Goal: Transaction & Acquisition: Purchase product/service

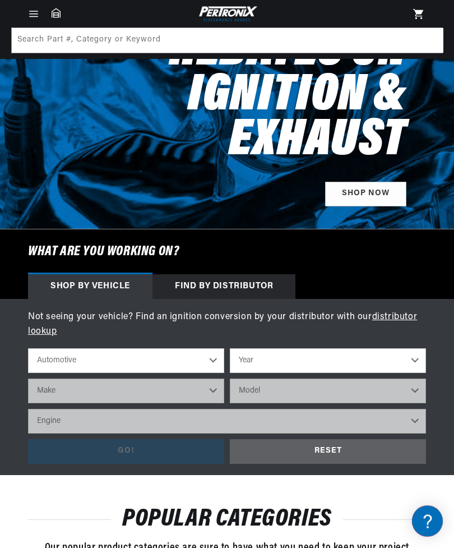
scroll to position [153, 0]
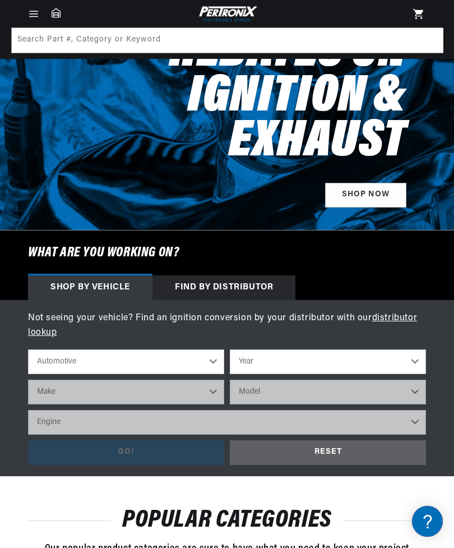
click at [317, 363] on select "Year [DATE] 2021 2020 2019 2018 2017 2016 2015 2014 2013 2012 2011 2010 2009 20…" at bounding box center [328, 361] width 196 height 25
select select "1964"
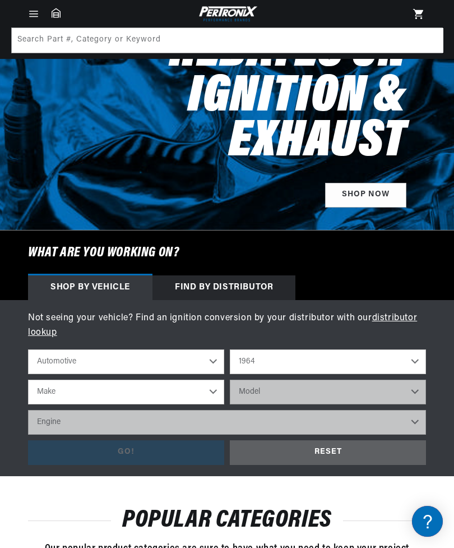
click at [192, 391] on select "Make American Motors Aston Martin Austin Austin Healey Bentley Buick Cadillac C…" at bounding box center [126, 391] width 196 height 25
select select "Chevrolet"
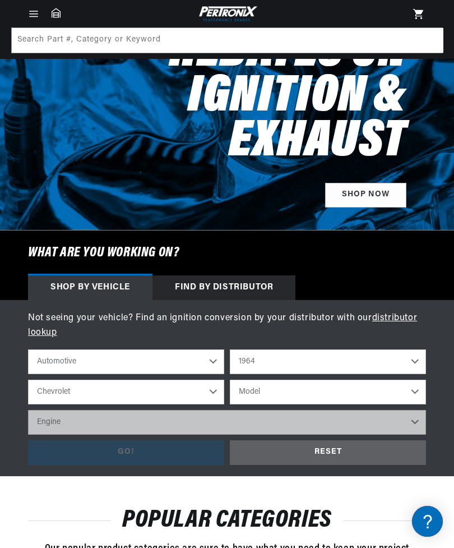
click at [335, 387] on select "Model Bel Air Biscayne C10 Pickup C20 Pickup C30 Pickup Chevelle Chevy II Corva…" at bounding box center [328, 391] width 196 height 25
select select "Chevy-II"
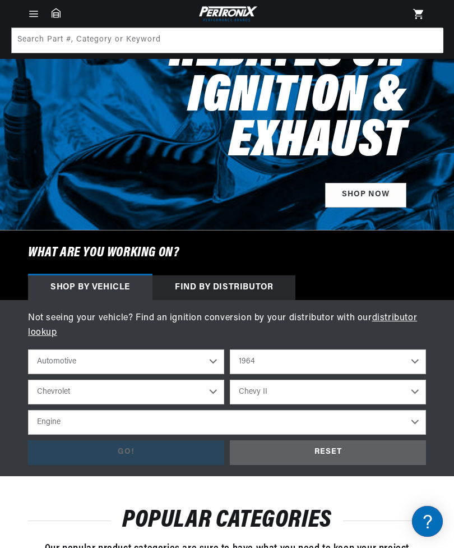
scroll to position [0, 353]
click at [330, 419] on select "Engine 4.1L 6.5L 153cid / 2.5L 194cid / 3.2L 230cid / 3.8L 283cid / 4.6L 305cid…" at bounding box center [227, 422] width 398 height 25
select select "283cid-4.6L"
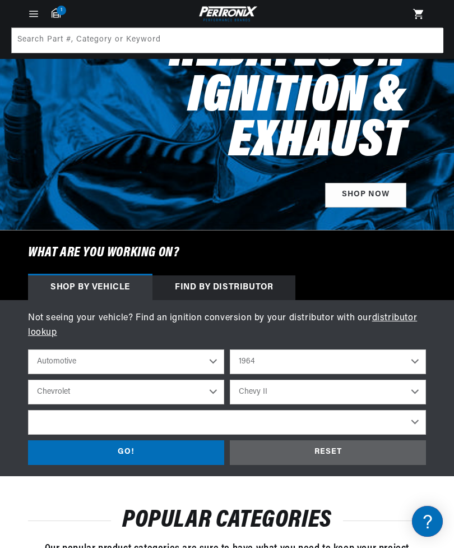
select select "283cid-4.6L"
click at [178, 456] on div "GO!" at bounding box center [126, 452] width 196 height 25
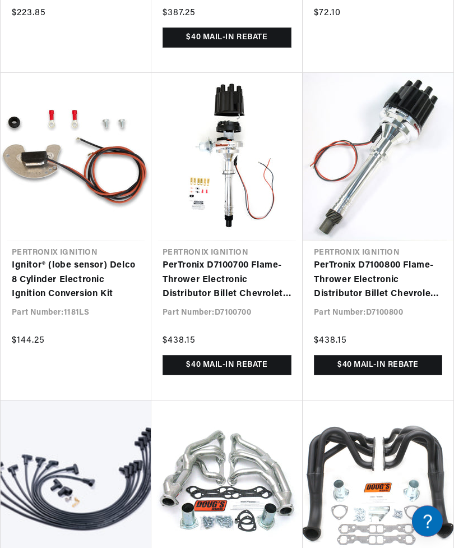
scroll to position [920, 0]
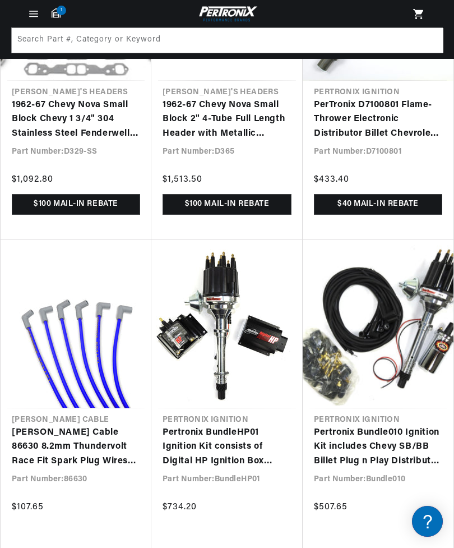
scroll to position [0, 353]
click at [420, 425] on link "Pertronix Bundle010 Ignition Kit includes Chevy SB/BB Billet Plug n Play Distri…" at bounding box center [378, 446] width 128 height 43
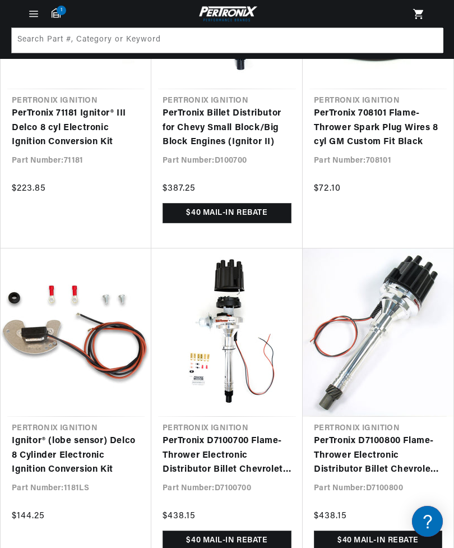
scroll to position [0, 0]
